Goal: Navigation & Orientation: Find specific page/section

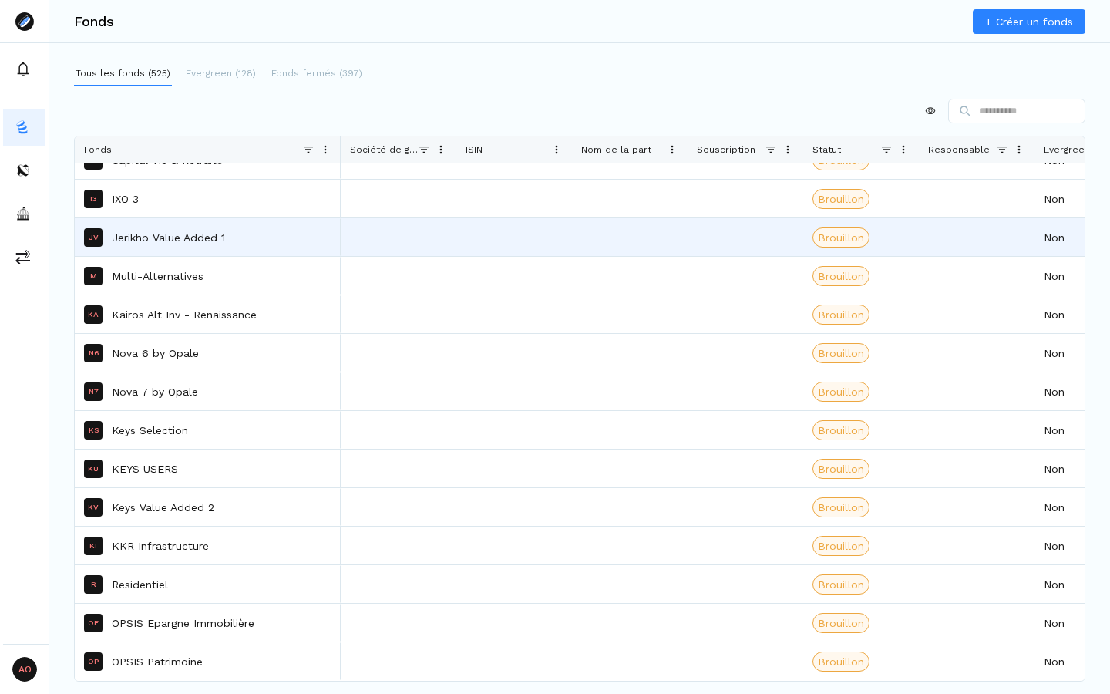
click at [205, 244] on p "Jerikho Value Added 1" at bounding box center [168, 237] width 113 height 15
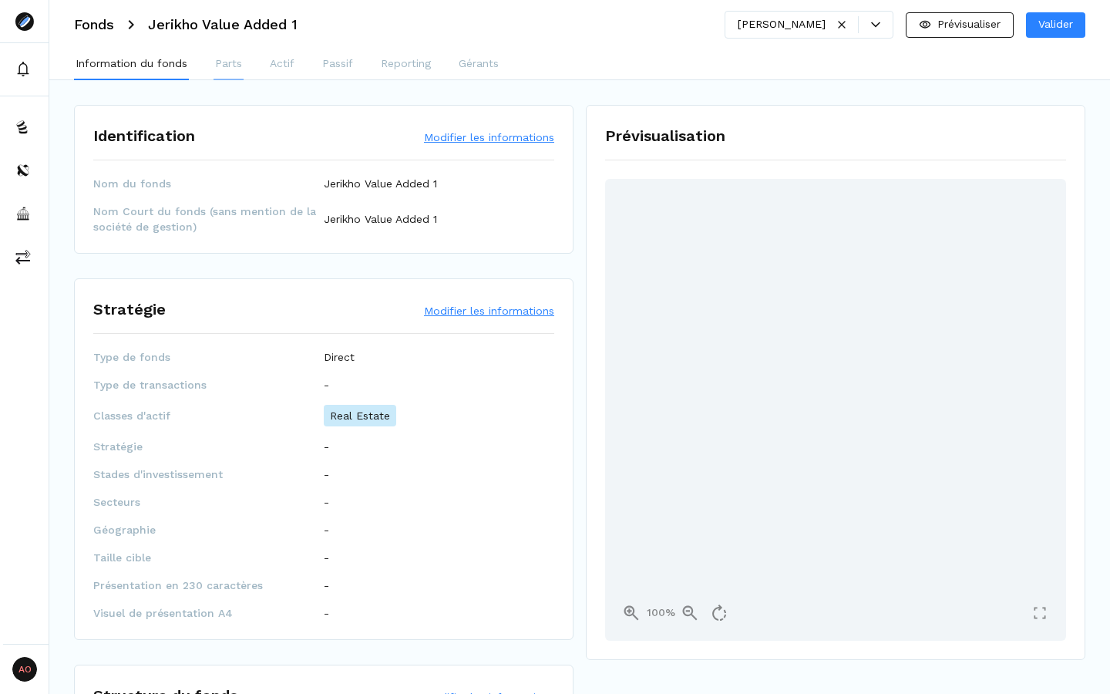
click at [227, 61] on p "Parts" at bounding box center [228, 64] width 27 height 16
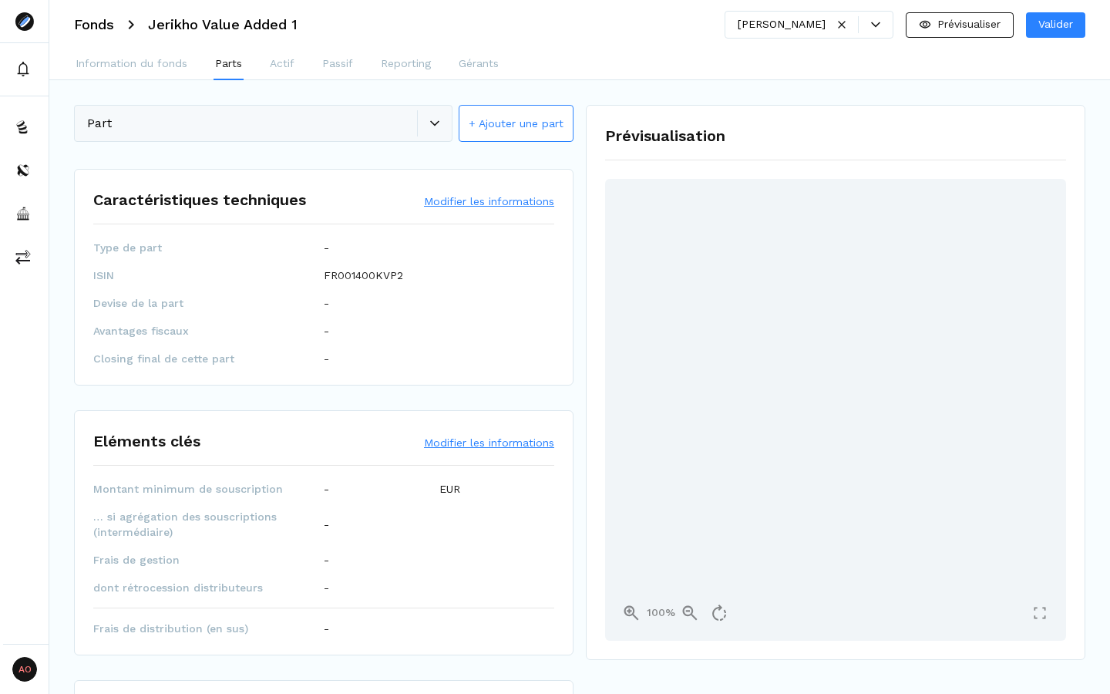
click at [103, 23] on h3 "Fonds" at bounding box center [94, 25] width 40 height 14
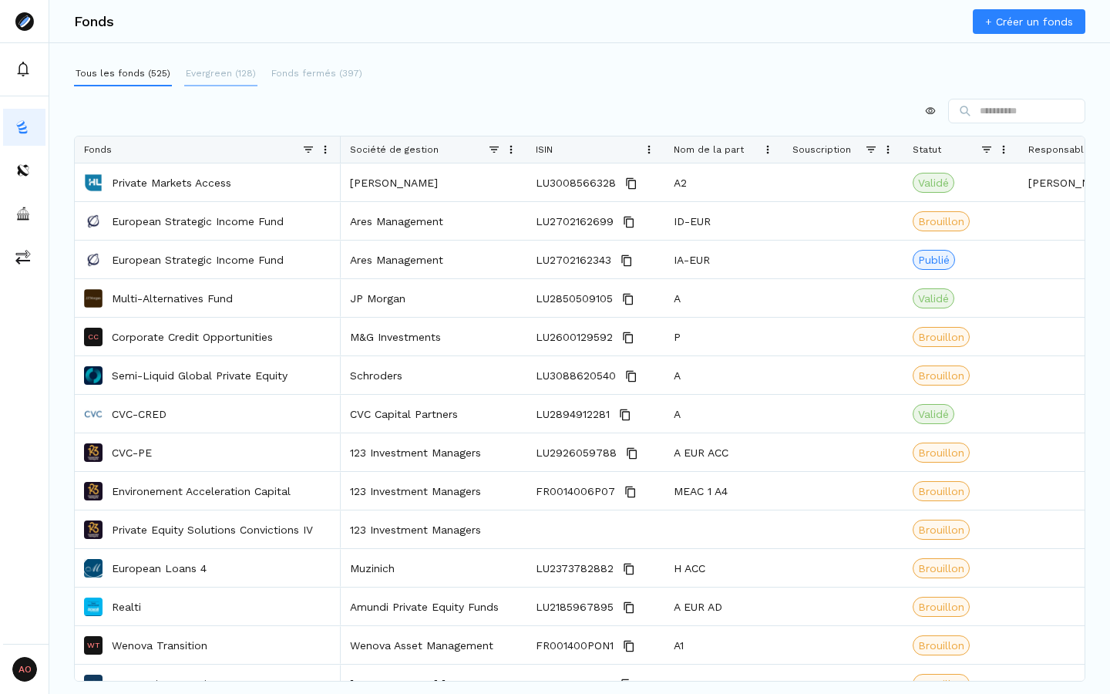
click at [242, 79] on p "Evergreen (128)" at bounding box center [221, 73] width 70 height 14
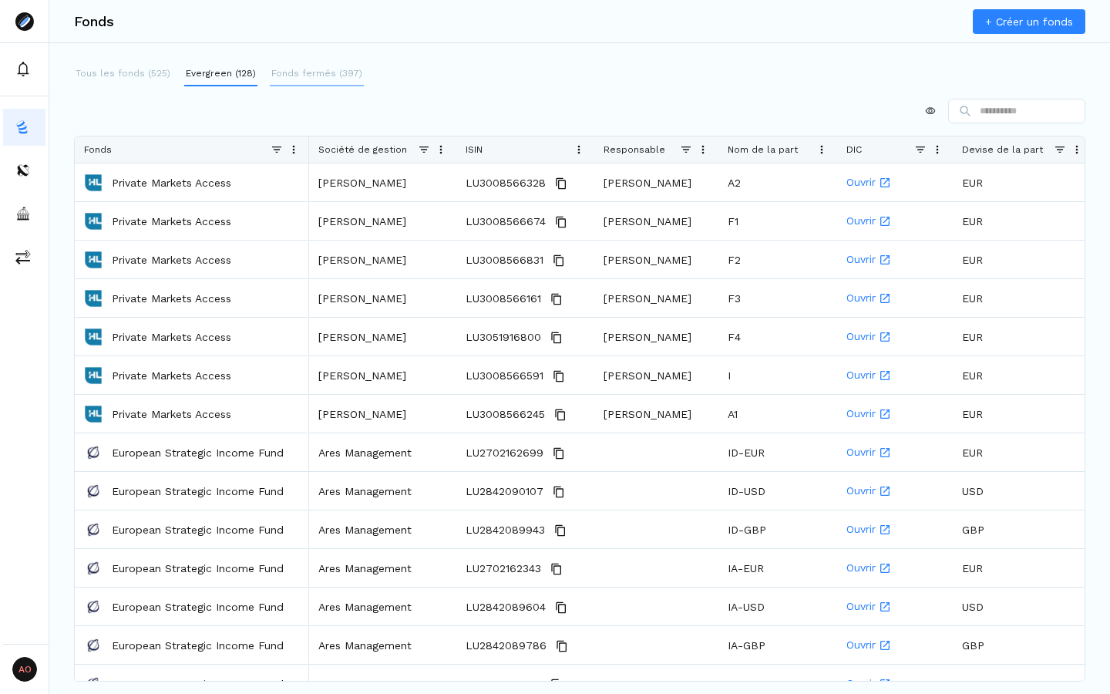
click at [316, 74] on p "Fonds fermés (397)" at bounding box center [316, 73] width 91 height 14
